Goal: Transaction & Acquisition: Register for event/course

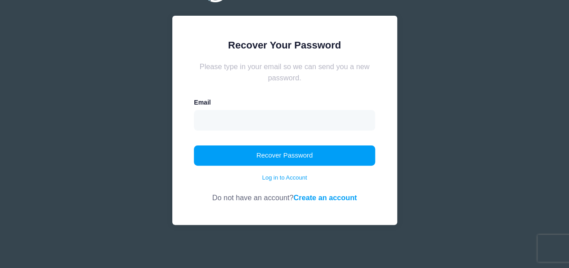
scroll to position [51, 0]
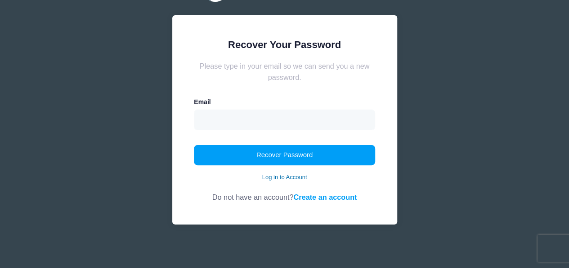
click at [284, 177] on link "Log in to Account" at bounding box center [284, 177] width 45 height 9
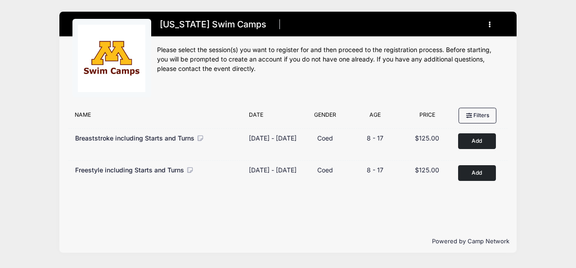
click at [488, 25] on icon "button" at bounding box center [491, 25] width 7 height 0
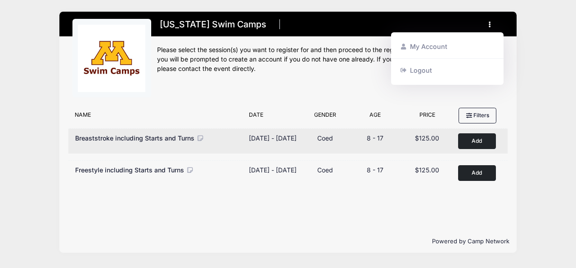
click at [479, 141] on button "Add to Cart" at bounding box center [477, 142] width 38 height 16
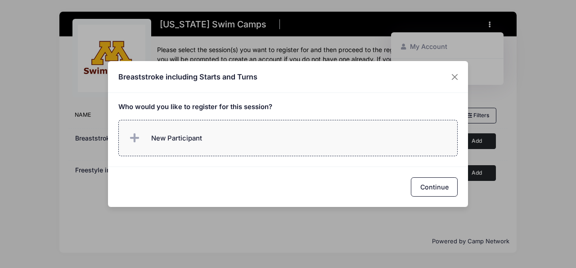
click at [210, 142] on label "New Participant" at bounding box center [288, 138] width 340 height 36
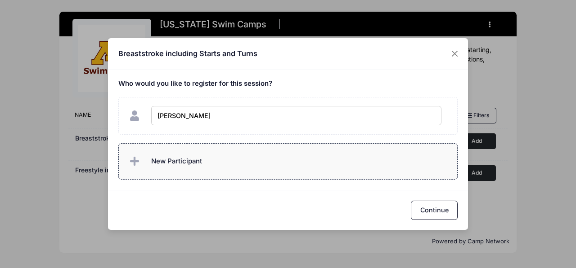
type input "[PERSON_NAME]"
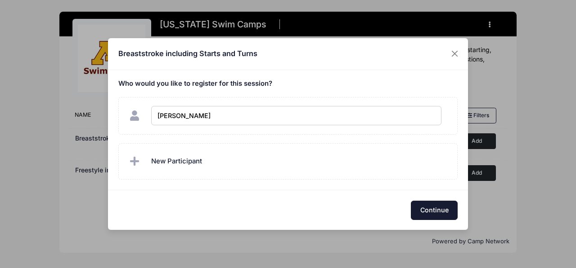
checkbox input "true"
click at [427, 209] on button "Continue" at bounding box center [434, 210] width 47 height 19
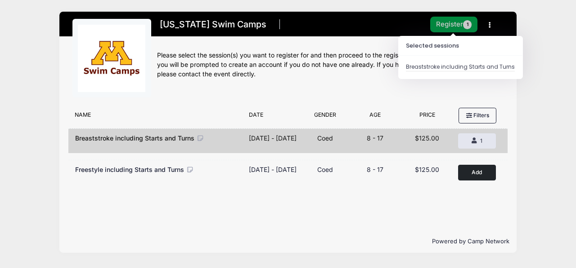
click at [450, 25] on button "Register 1" at bounding box center [454, 25] width 48 height 16
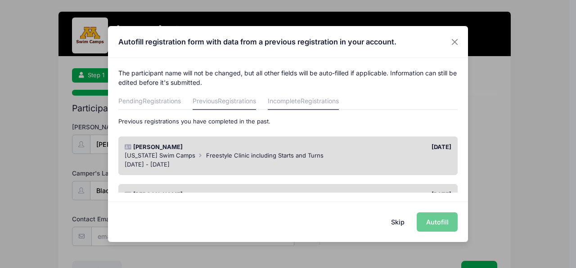
click at [327, 98] on span "Registrations" at bounding box center [319, 101] width 38 height 8
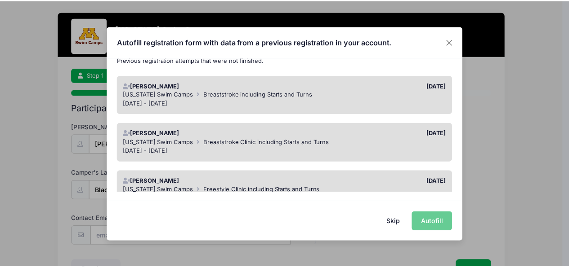
scroll to position [47, 0]
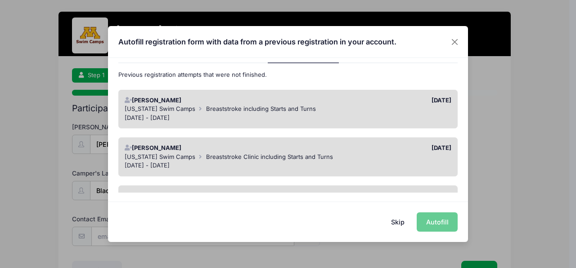
click at [353, 109] on div "[US_STATE] Swim Camps Breaststroke including Starts and Turns" at bounding box center [288, 109] width 327 height 9
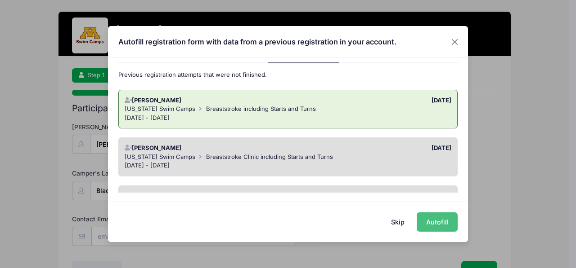
click at [443, 224] on button "Autofill" at bounding box center [436, 222] width 41 height 19
type input "[PERSON_NAME][EMAIL_ADDRESS][DOMAIN_NAME]"
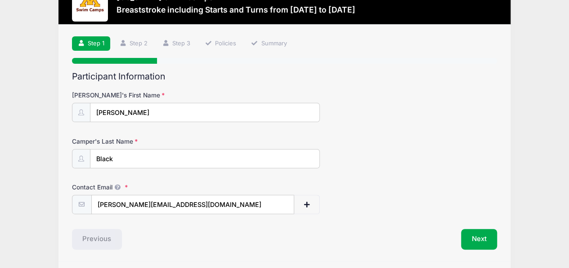
scroll to position [59, 0]
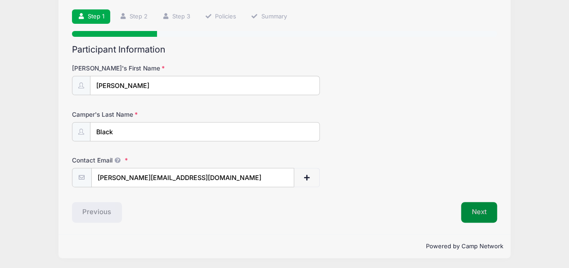
click at [480, 211] on button "Next" at bounding box center [479, 212] width 36 height 21
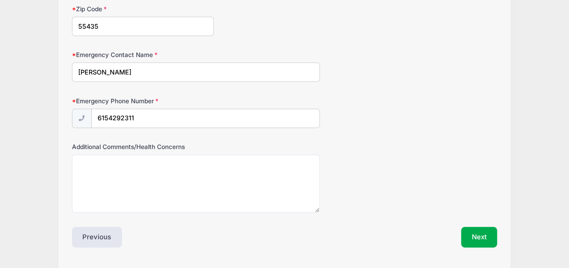
scroll to position [509, 0]
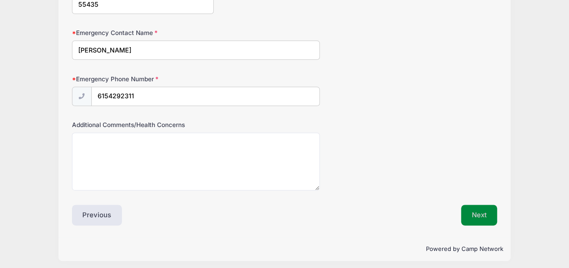
click at [469, 209] on button "Next" at bounding box center [479, 215] width 36 height 21
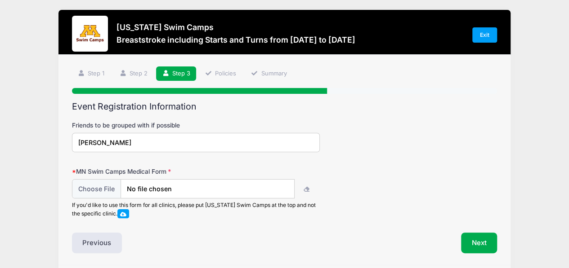
scroll to position [0, 0]
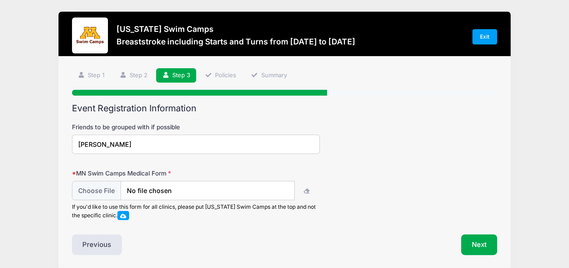
click at [125, 214] on span at bounding box center [123, 216] width 6 height 5
